Goal: Task Accomplishment & Management: Use online tool/utility

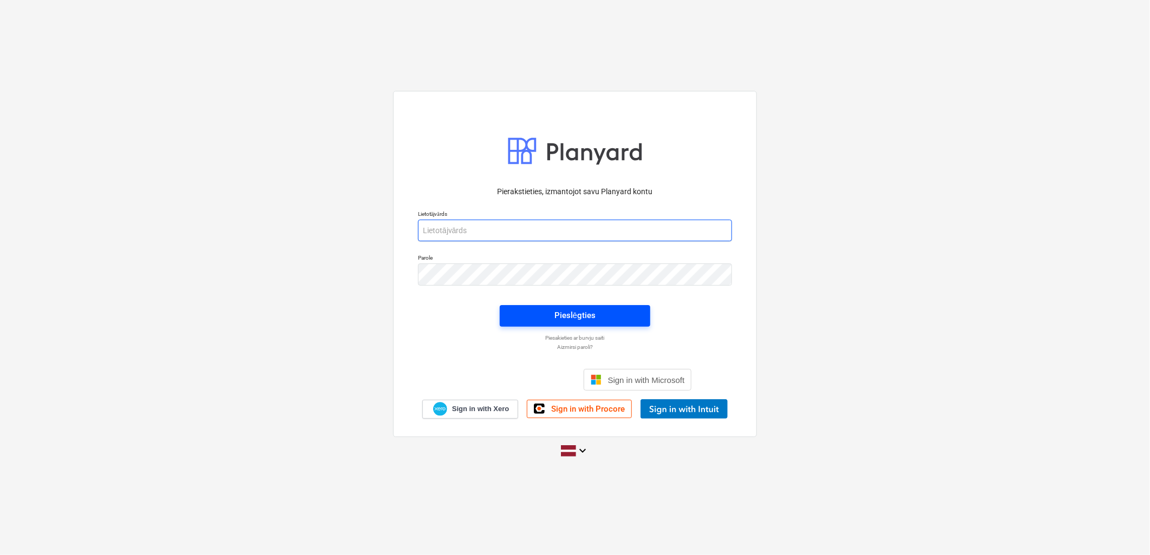
type input "[PERSON_NAME][EMAIL_ADDRESS][DOMAIN_NAME]"
click at [556, 322] on div "Pieslēgties" at bounding box center [574, 316] width 41 height 14
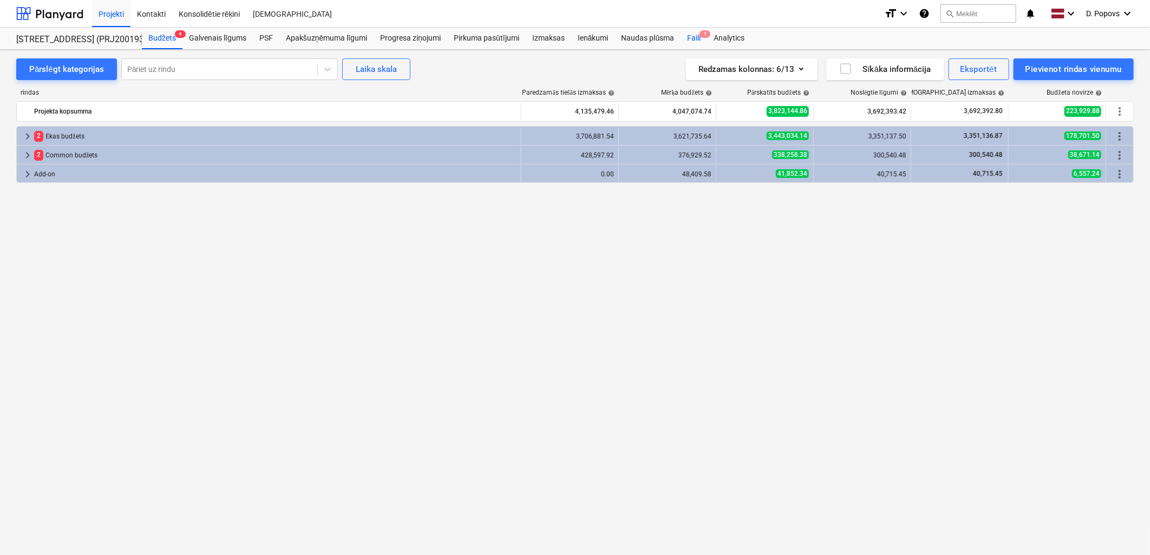
click at [693, 41] on div "Faili 1" at bounding box center [693, 39] width 27 height 22
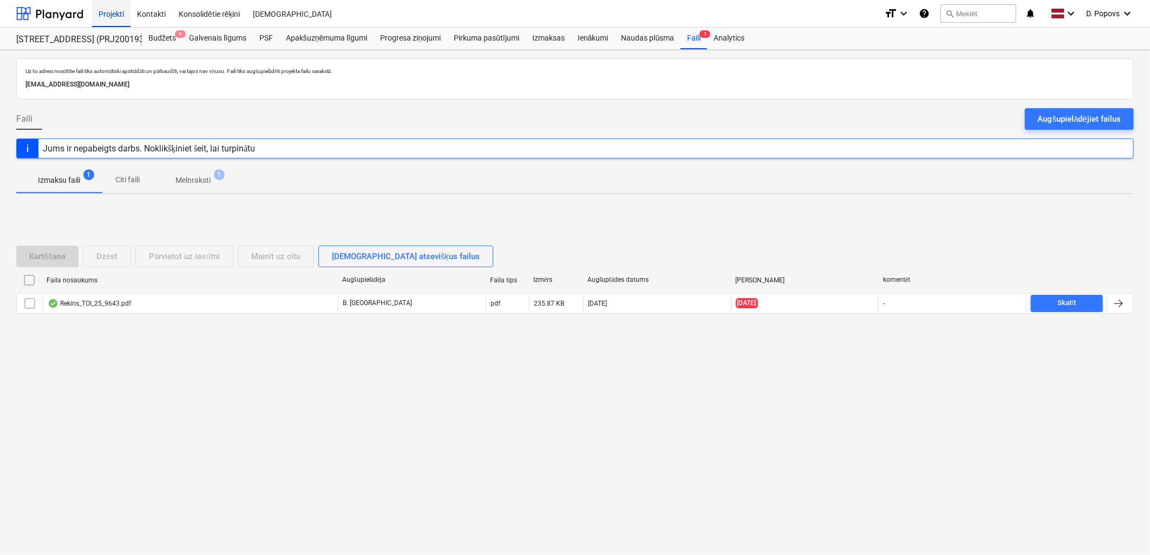
click at [108, 13] on div "Projekti" at bounding box center [111, 13] width 38 height 28
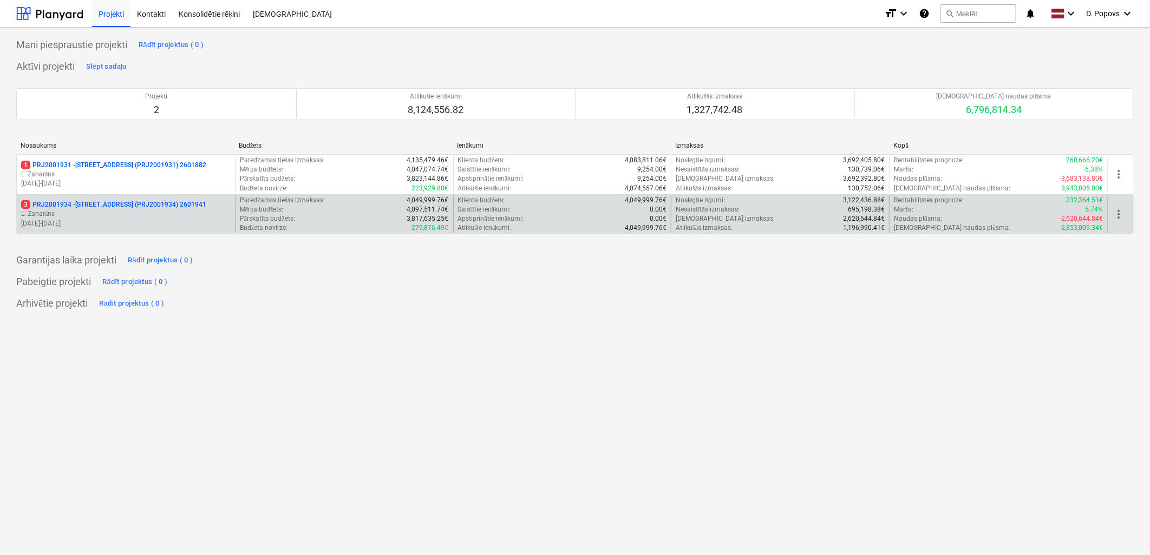
click at [116, 205] on p "3 PRJ2001934 - [STREET_ADDRESS] (PRJ2001934) 2601941" at bounding box center [113, 204] width 185 height 9
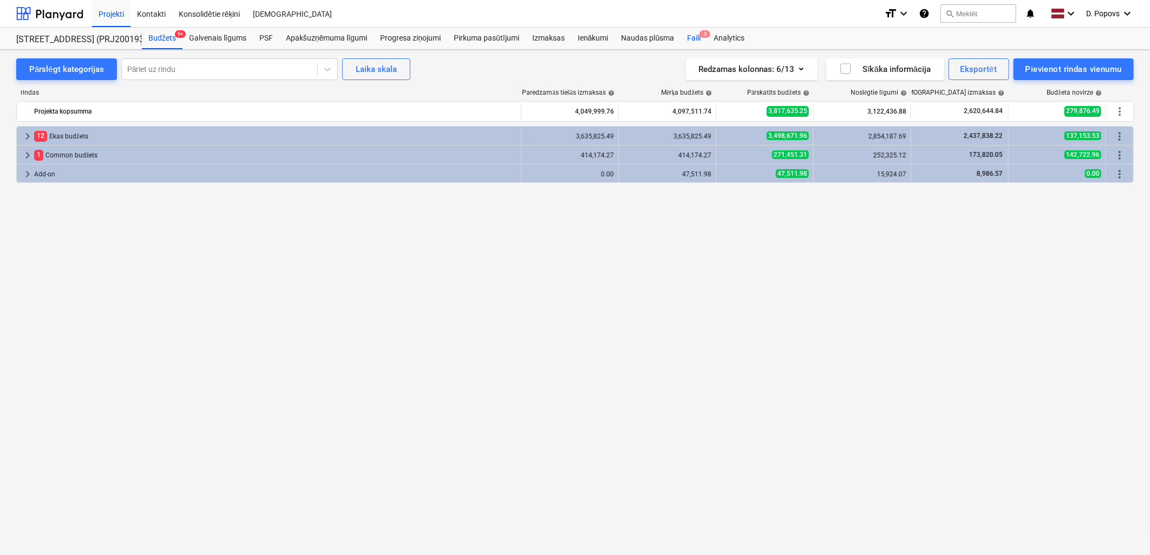
click at [693, 40] on div "Faili 3" at bounding box center [693, 39] width 27 height 22
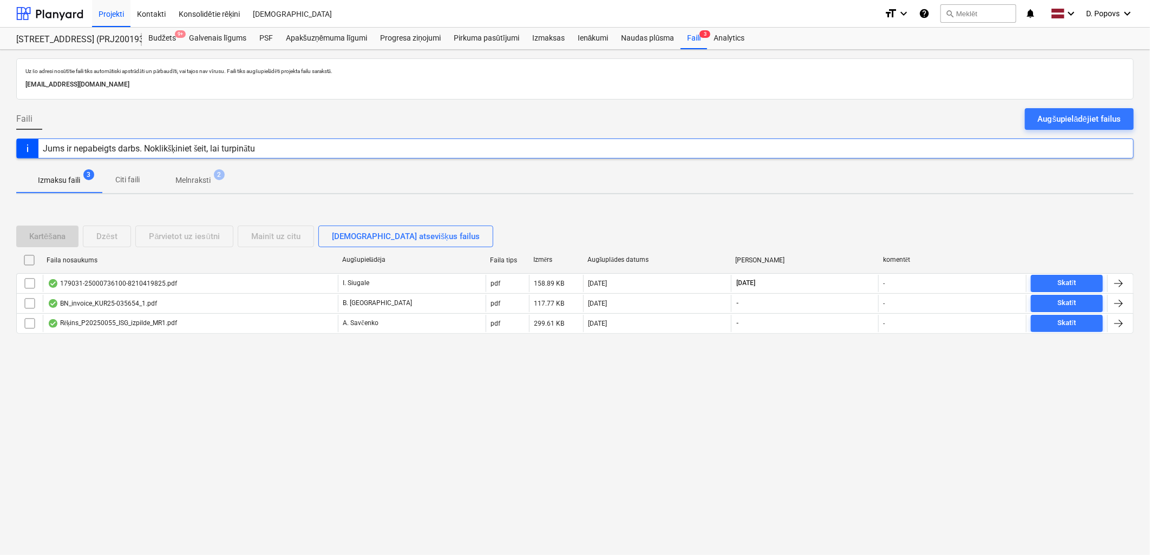
click at [203, 182] on p "Melnraksti" at bounding box center [192, 180] width 35 height 11
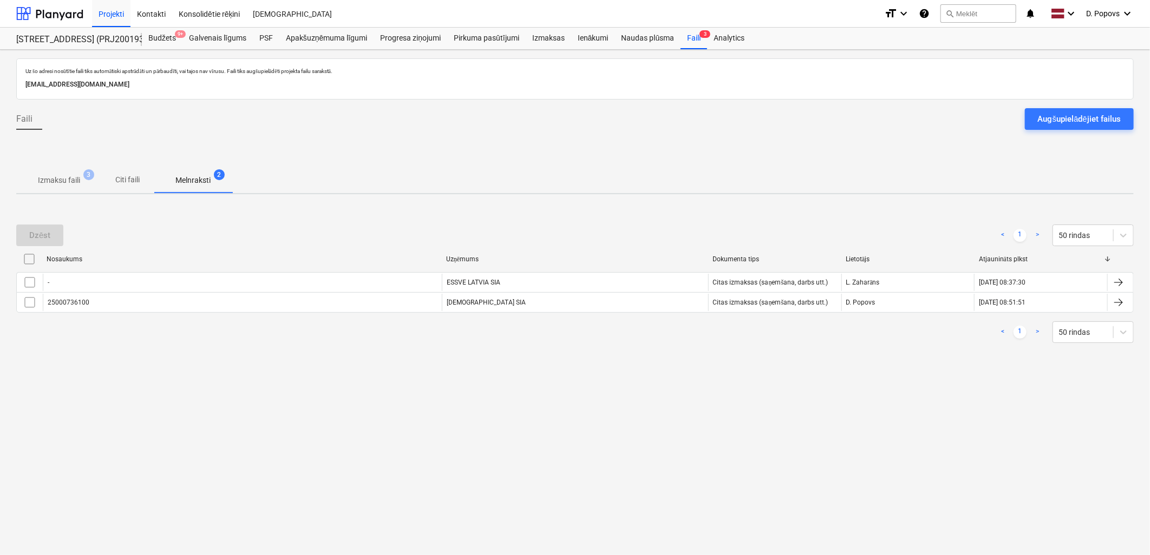
click at [49, 181] on p "Izmaksu faili" at bounding box center [59, 180] width 42 height 11
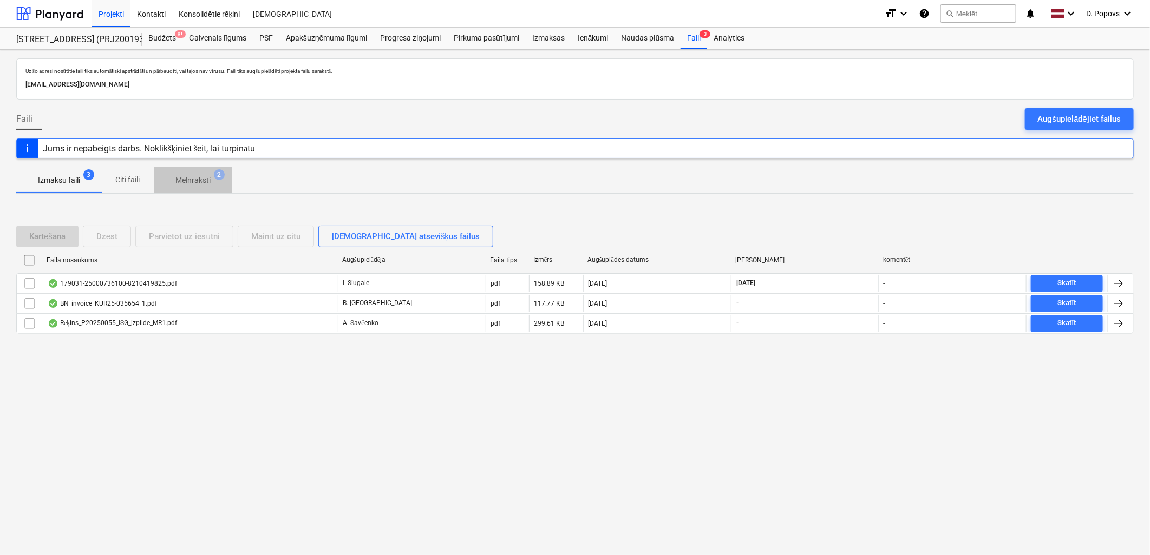
click at [189, 181] on p "Melnraksti" at bounding box center [192, 180] width 35 height 11
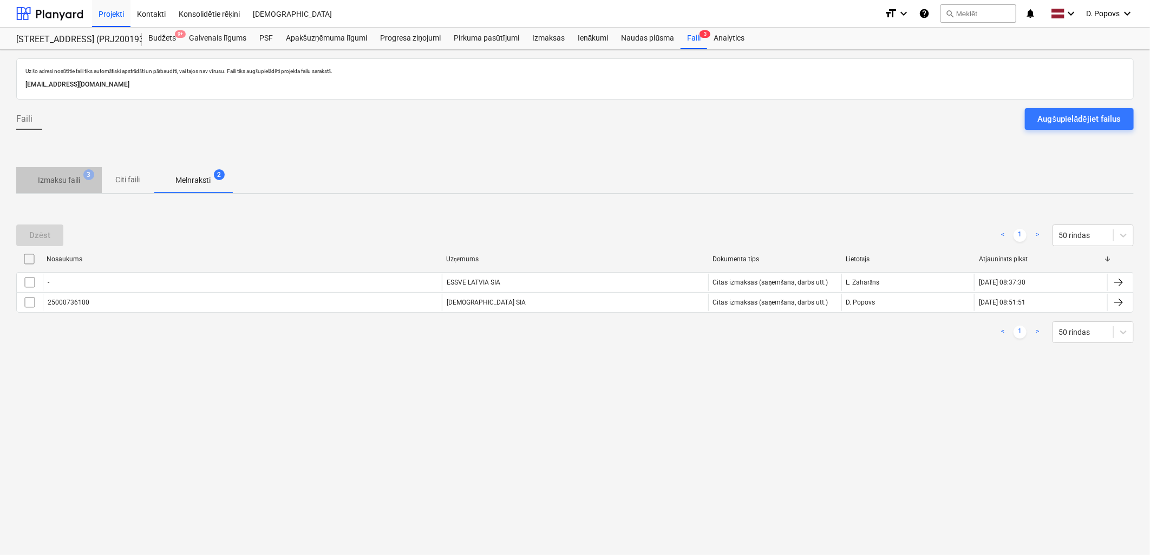
click at [65, 181] on p "Izmaksu faili" at bounding box center [59, 180] width 42 height 11
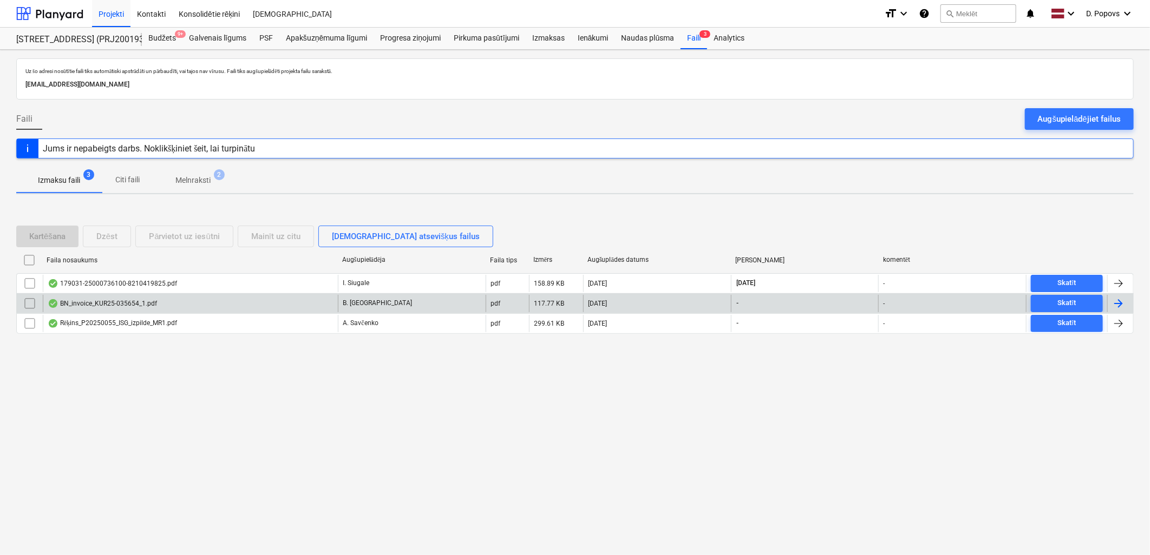
click at [164, 300] on div "BN_invoice_KUR25-035654_1.pdf" at bounding box center [190, 303] width 295 height 17
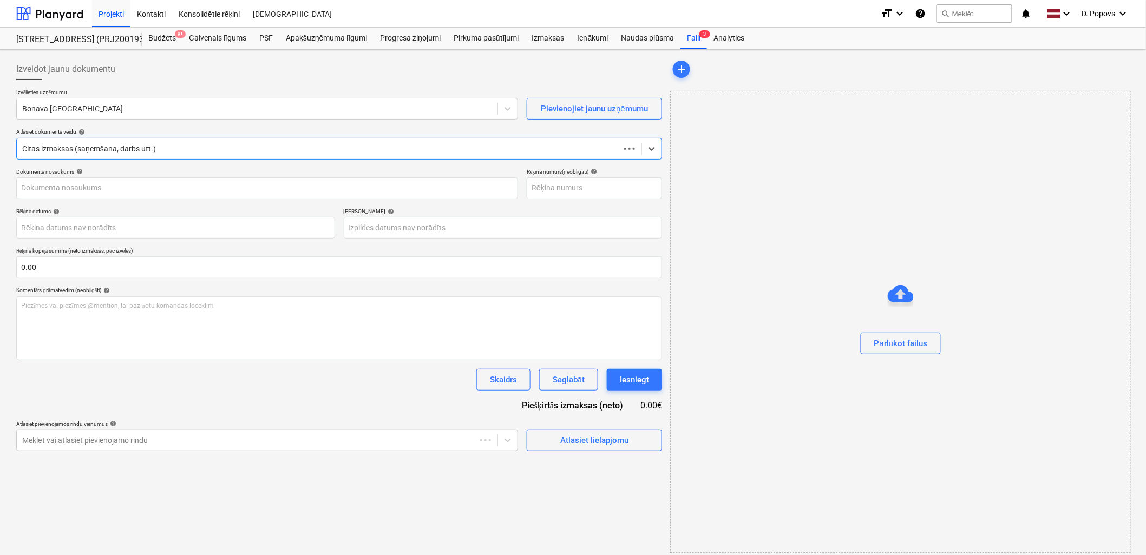
type input "KUR25-035654"
click at [701, 38] on span "3" at bounding box center [704, 34] width 11 height 8
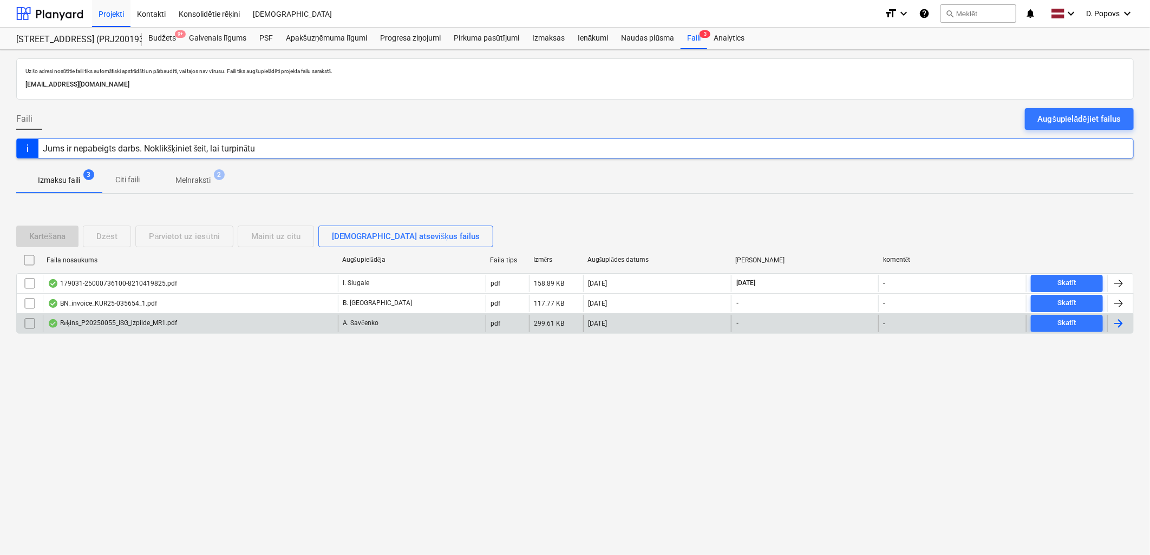
click at [101, 331] on div "Rēķins_P20250055_ISG_izpilde_MR1.pdf" at bounding box center [190, 323] width 295 height 17
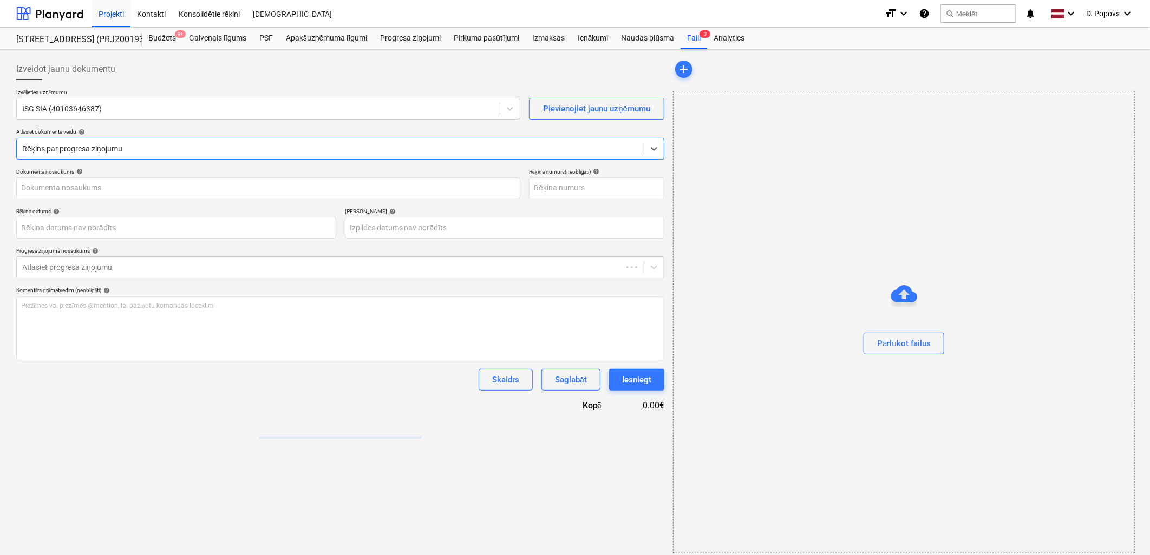
type input "P20250055"
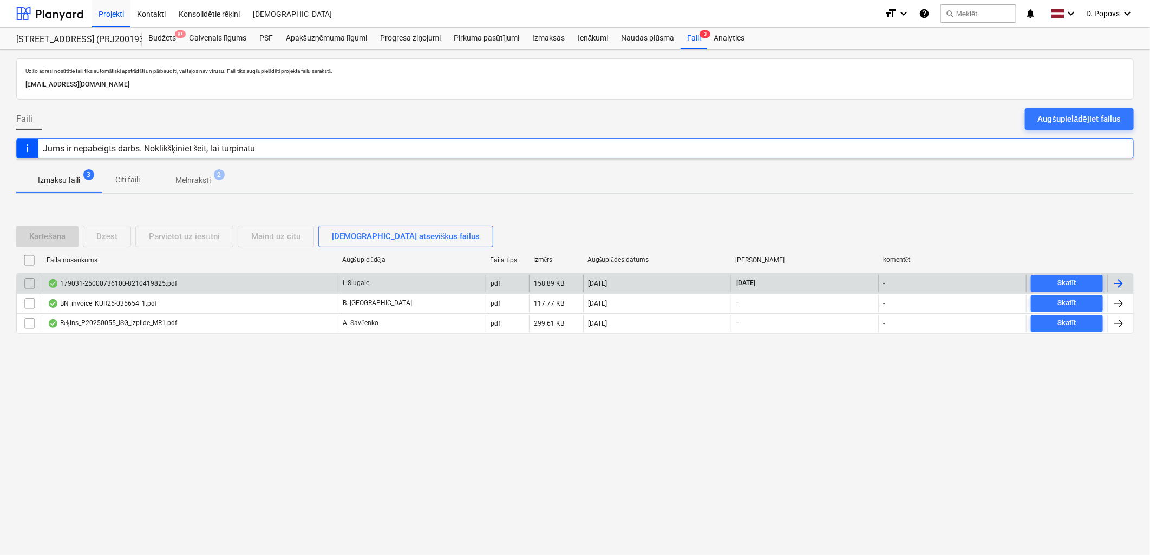
click at [357, 278] on div "I. Siugale" at bounding box center [412, 283] width 148 height 17
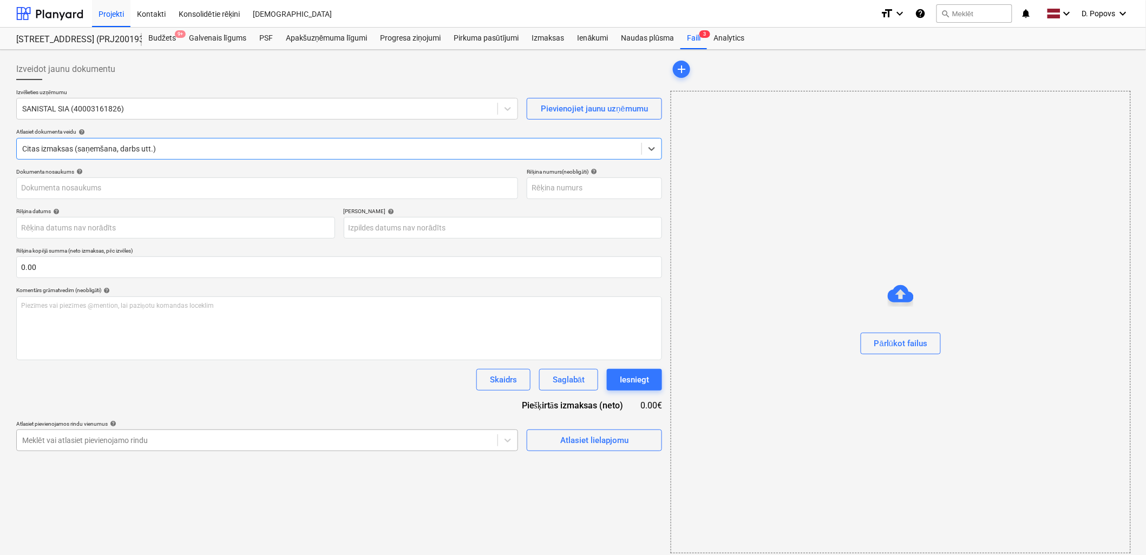
type input "25000736100"
type input "[DATE]"
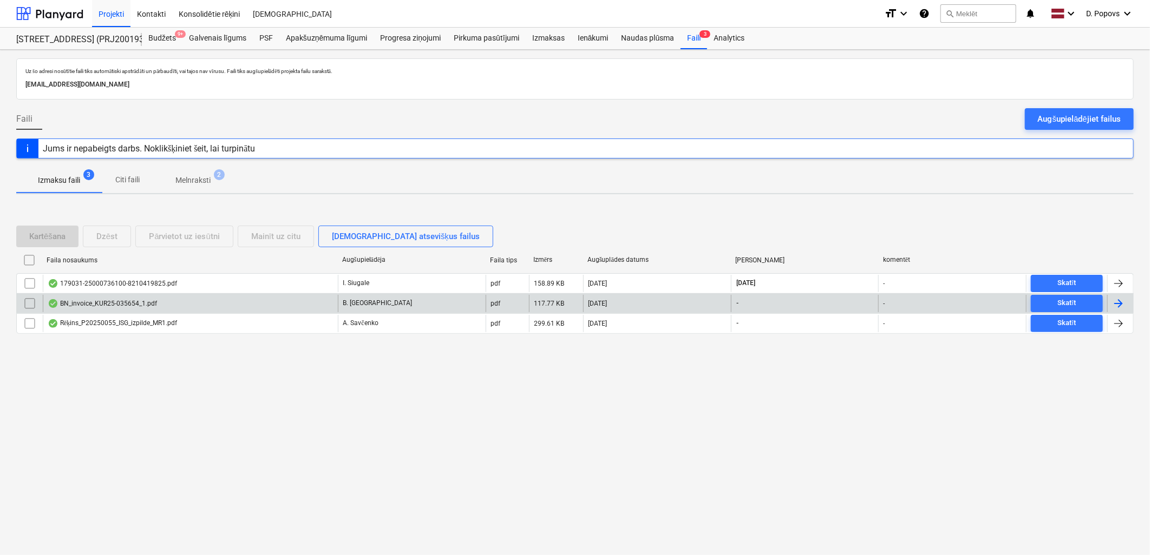
click at [191, 301] on div "BN_invoice_KUR25-035654_1.pdf" at bounding box center [190, 303] width 295 height 17
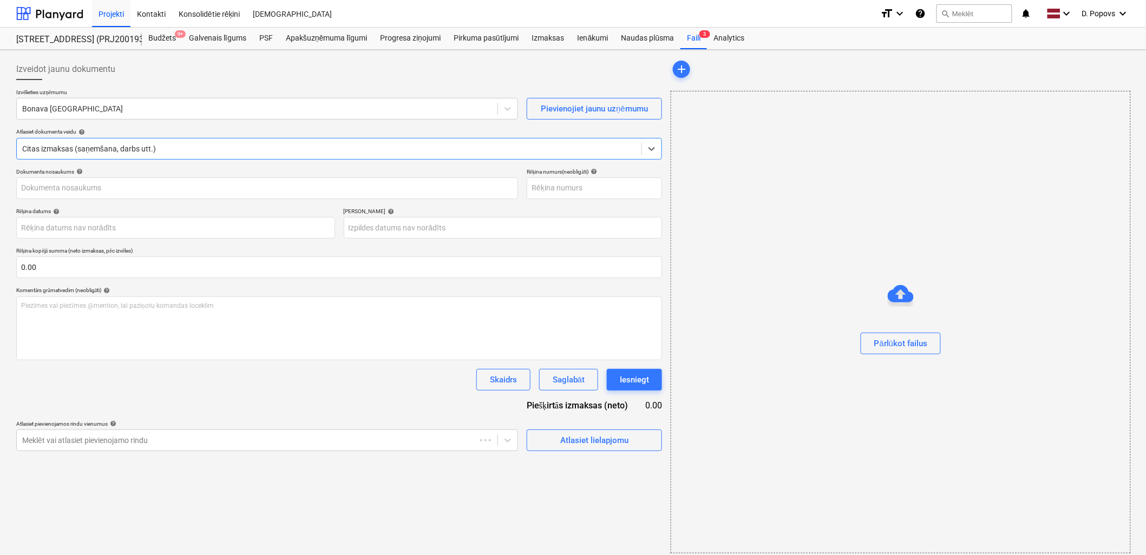
type input "KUR25-035654"
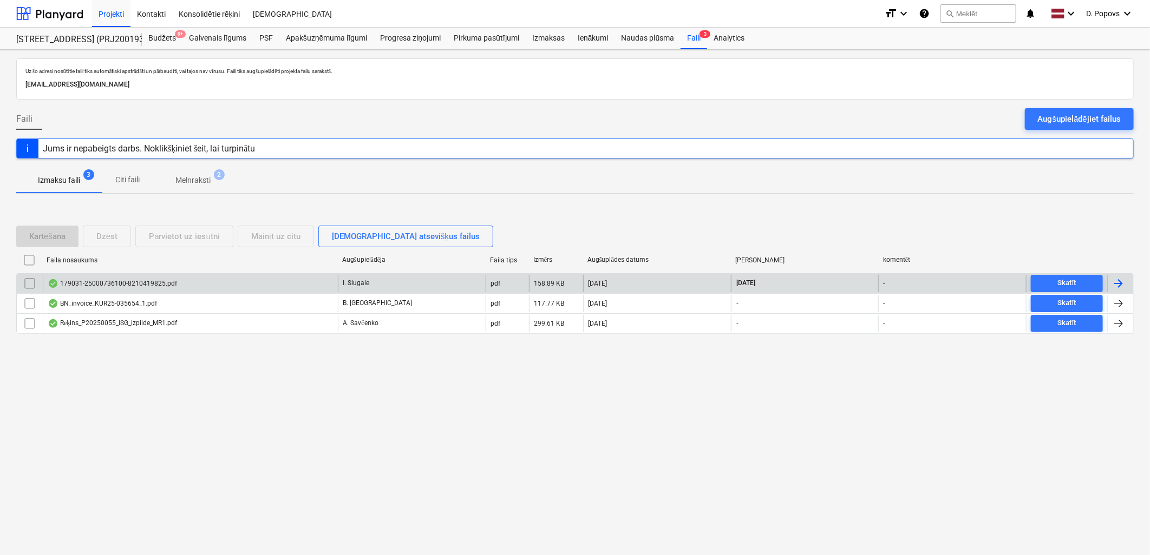
click at [117, 278] on div "179031-25000736100-8210419825.pdf" at bounding box center [190, 283] width 295 height 17
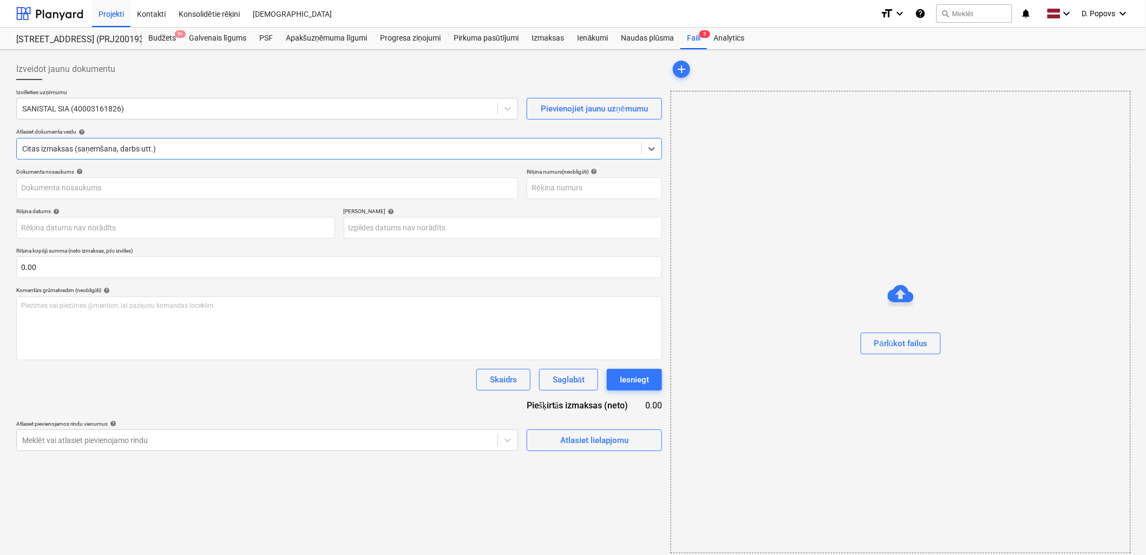
type input "25000736100"
type input "[DATE]"
